Goal: Navigation & Orientation: Go to known website

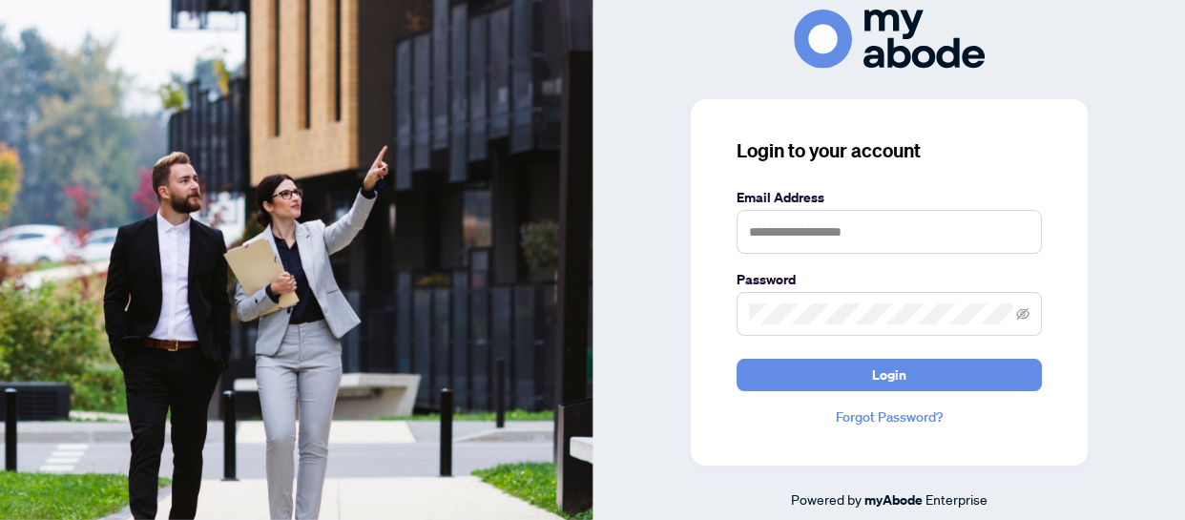
click at [1062, 193] on div "Login to your account Email Address Password Login Forgot Password?" at bounding box center [889, 282] width 397 height 366
type input "**********"
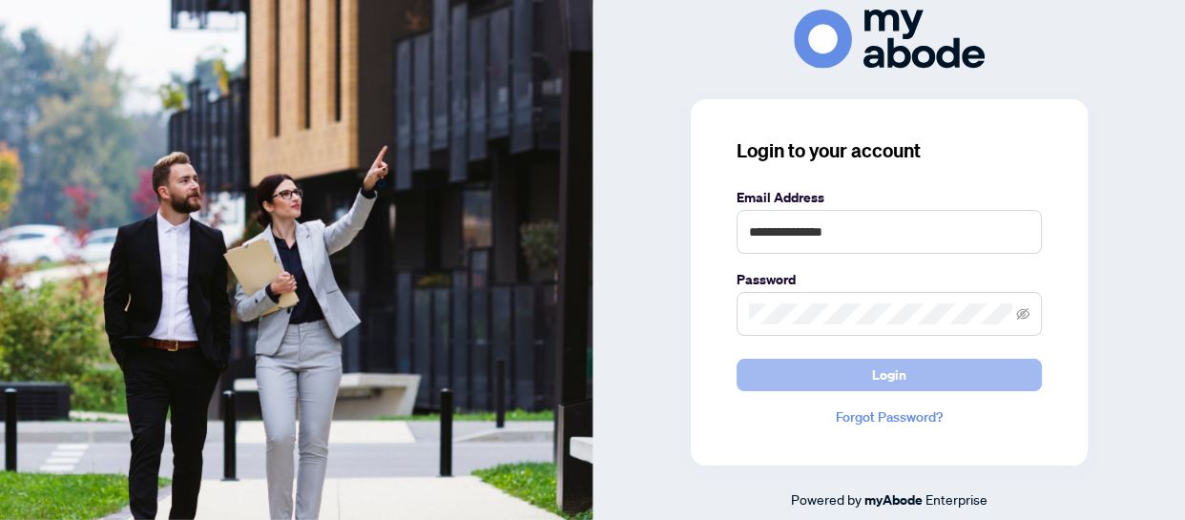
click at [876, 383] on span "Login" at bounding box center [889, 375] width 34 height 31
